Goal: Task Accomplishment & Management: Use online tool/utility

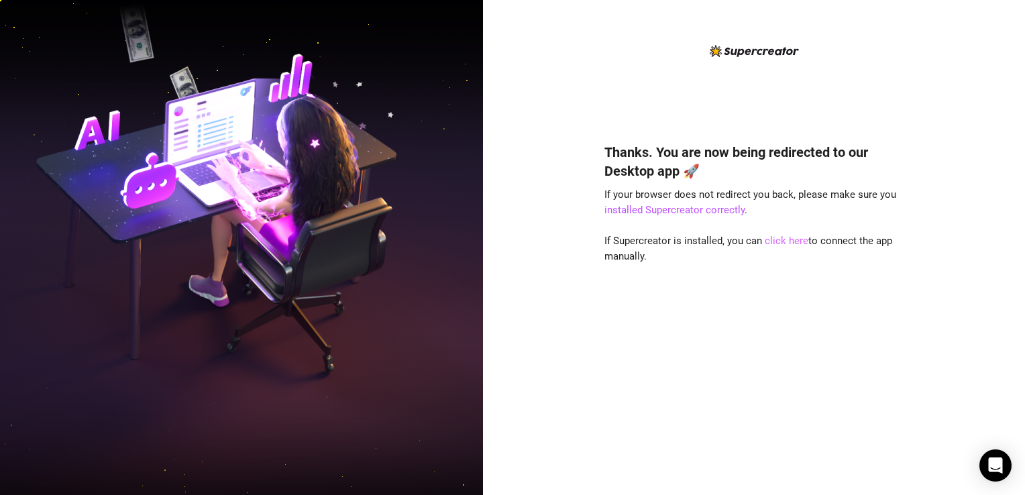
click at [800, 238] on link "click here" at bounding box center [787, 241] width 44 height 12
click at [788, 242] on link "click here" at bounding box center [787, 241] width 44 height 12
click at [789, 240] on link "click here" at bounding box center [787, 241] width 44 height 12
